Goal: Task Accomplishment & Management: Use online tool/utility

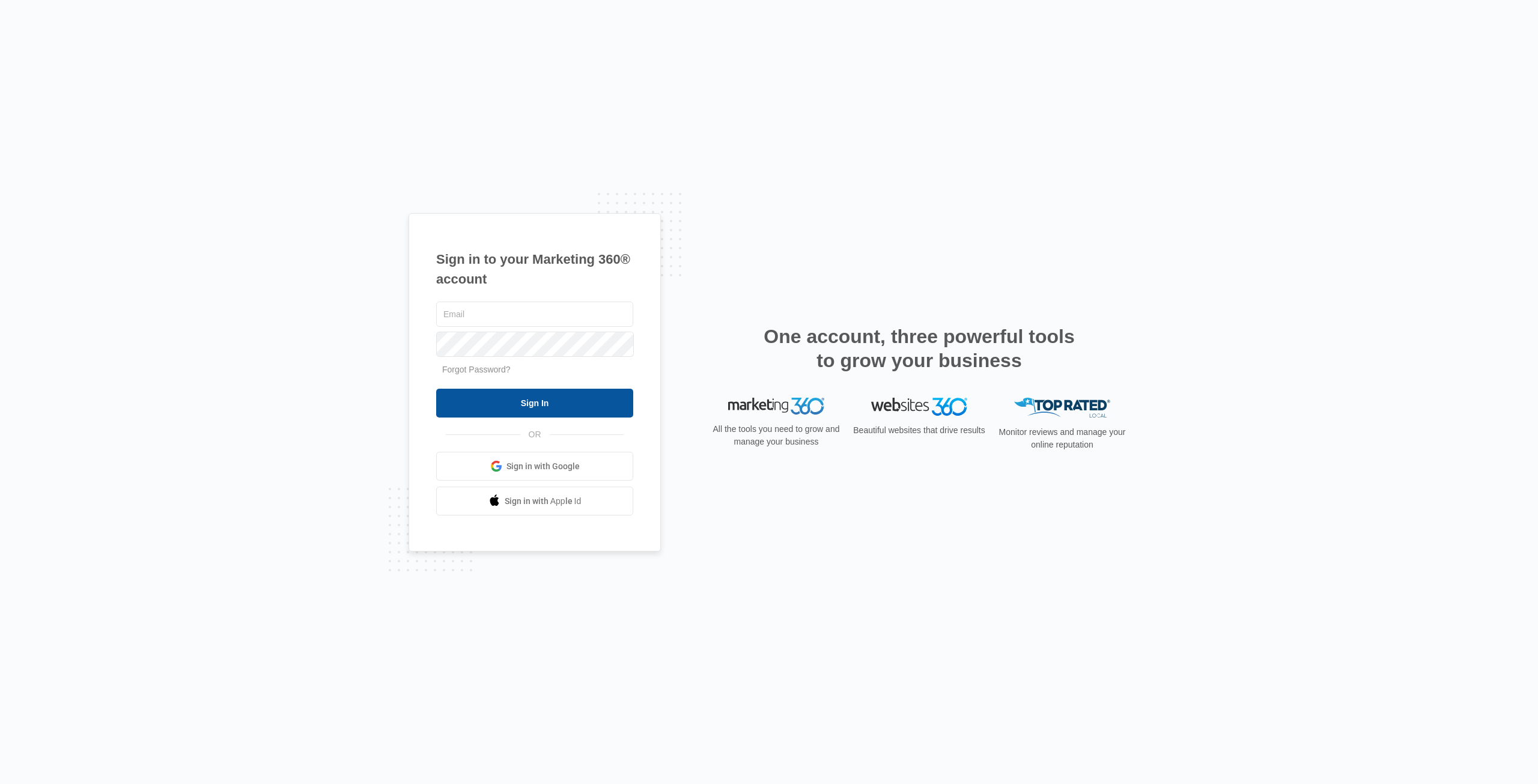
type input "[EMAIL_ADDRESS][DOMAIN_NAME]"
click at [591, 413] on input "Sign In" at bounding box center [534, 403] width 197 height 29
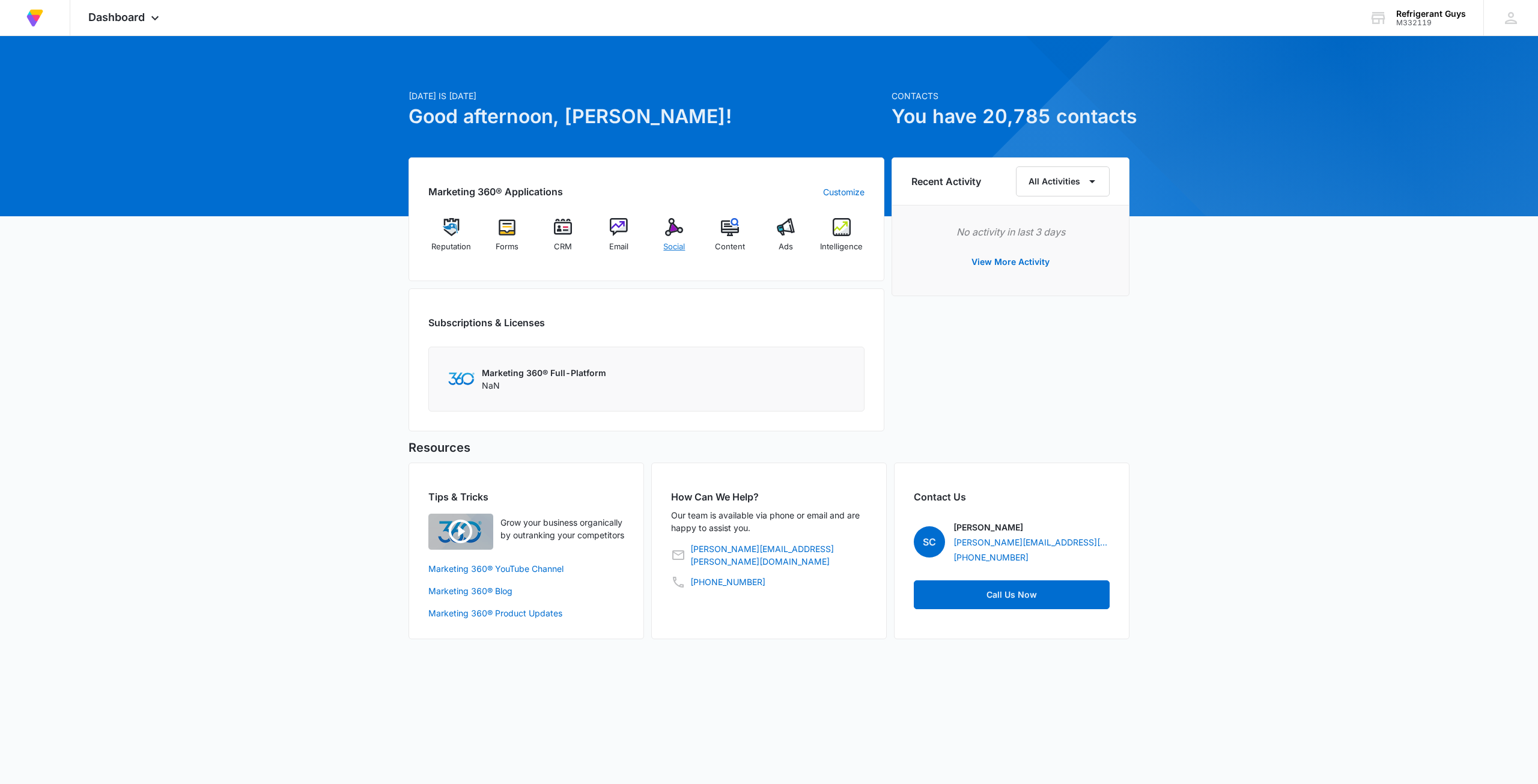
click at [674, 241] on span "Social" at bounding box center [674, 247] width 22 height 12
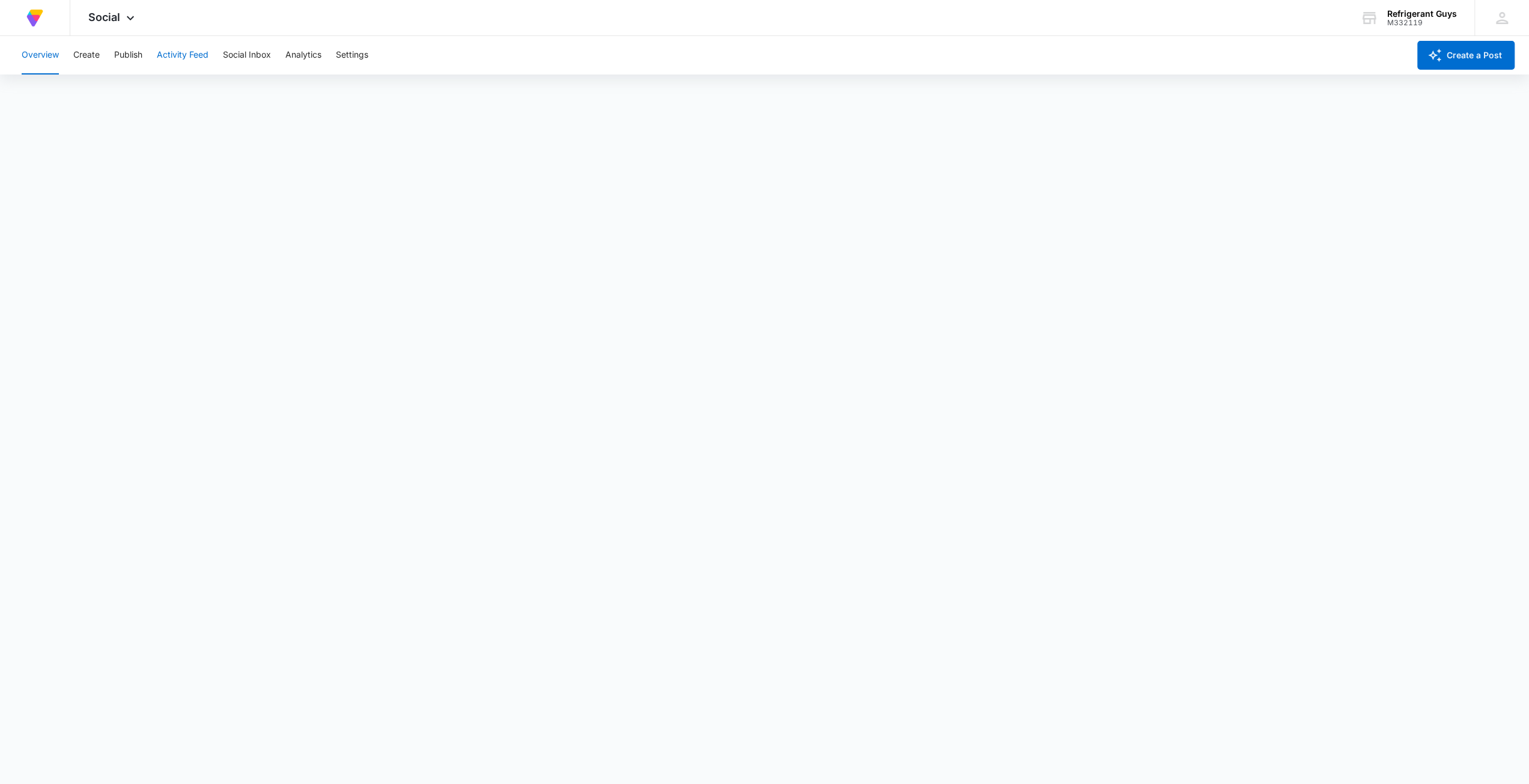
click at [176, 54] on button "Activity Feed" at bounding box center [183, 55] width 52 height 38
click at [249, 76] on button "Social Listening" at bounding box center [249, 92] width 62 height 33
click at [149, 58] on div "Overview Create Publish Activity Feed Social Inbox Analytics Settings" at bounding box center [711, 55] width 1395 height 38
click at [55, 90] on button "Recent Posts" at bounding box center [47, 92] width 52 height 33
click at [128, 54] on button "Publish" at bounding box center [128, 55] width 28 height 38
